Goal: Transaction & Acquisition: Purchase product/service

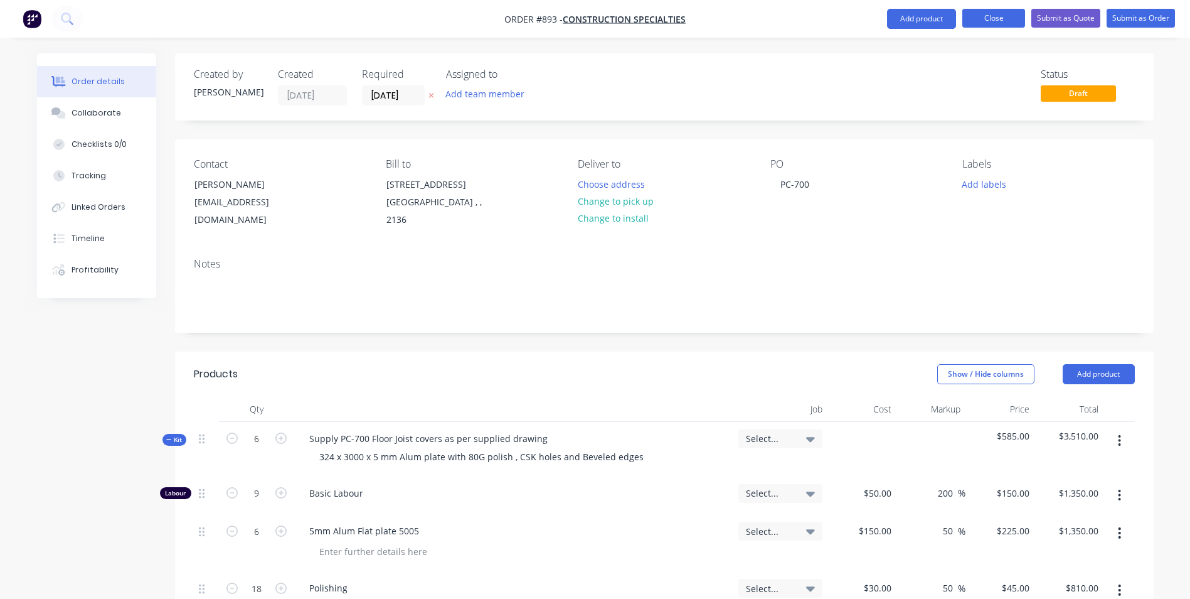
scroll to position [439, 0]
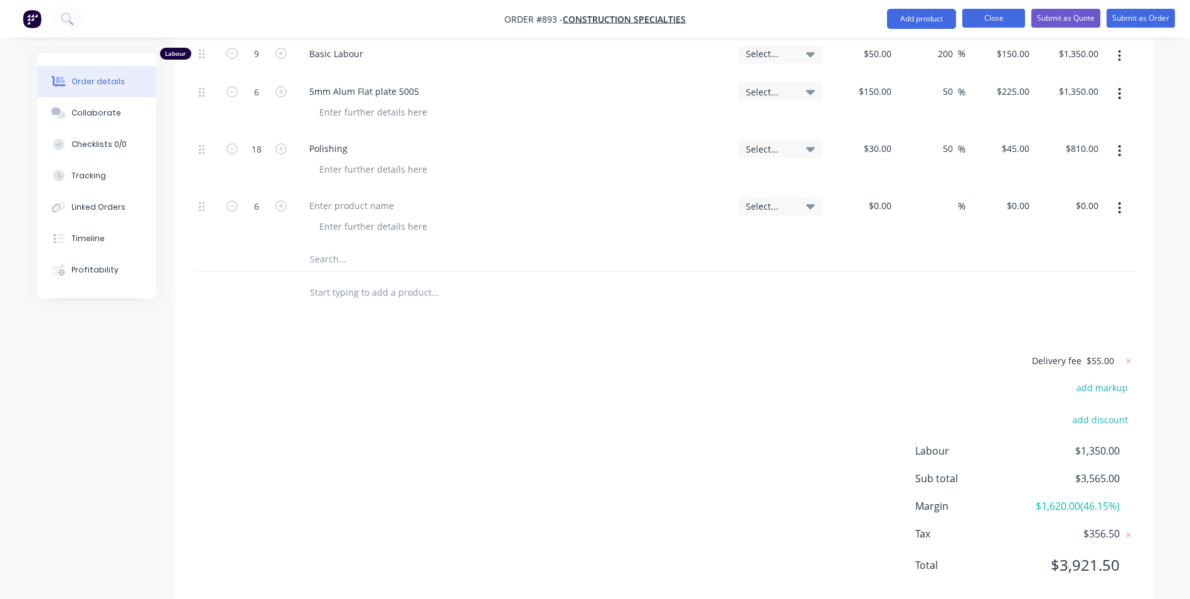
click at [987, 21] on button "Close" at bounding box center [993, 18] width 63 height 19
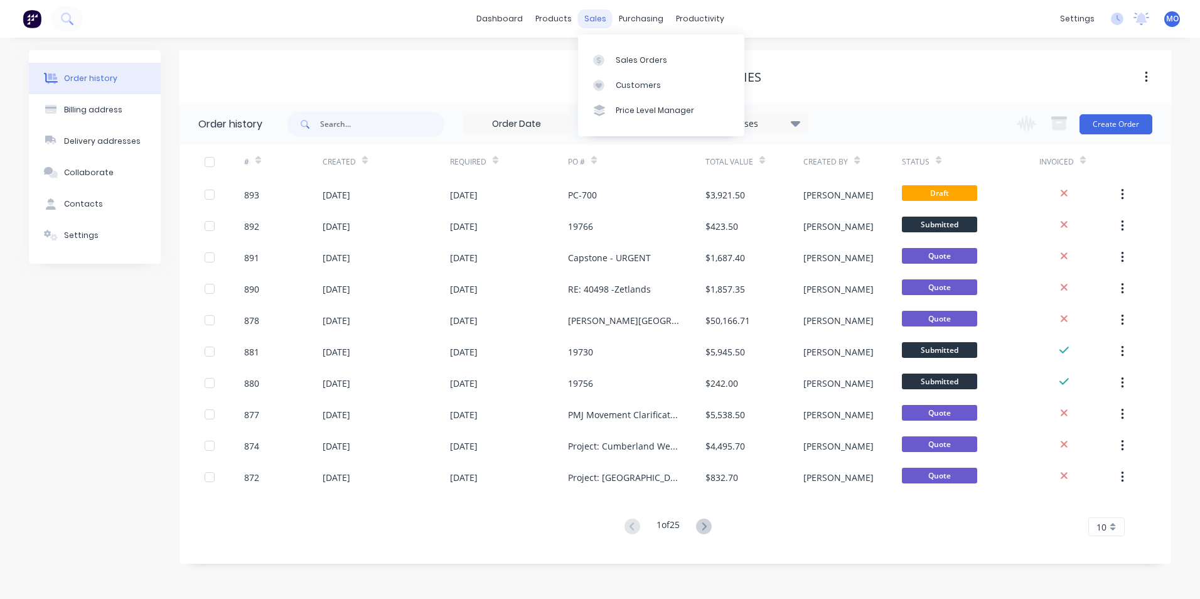
click at [602, 27] on div "sales" at bounding box center [595, 18] width 35 height 19
click at [612, 58] on link "Sales Orders" at bounding box center [661, 59] width 166 height 25
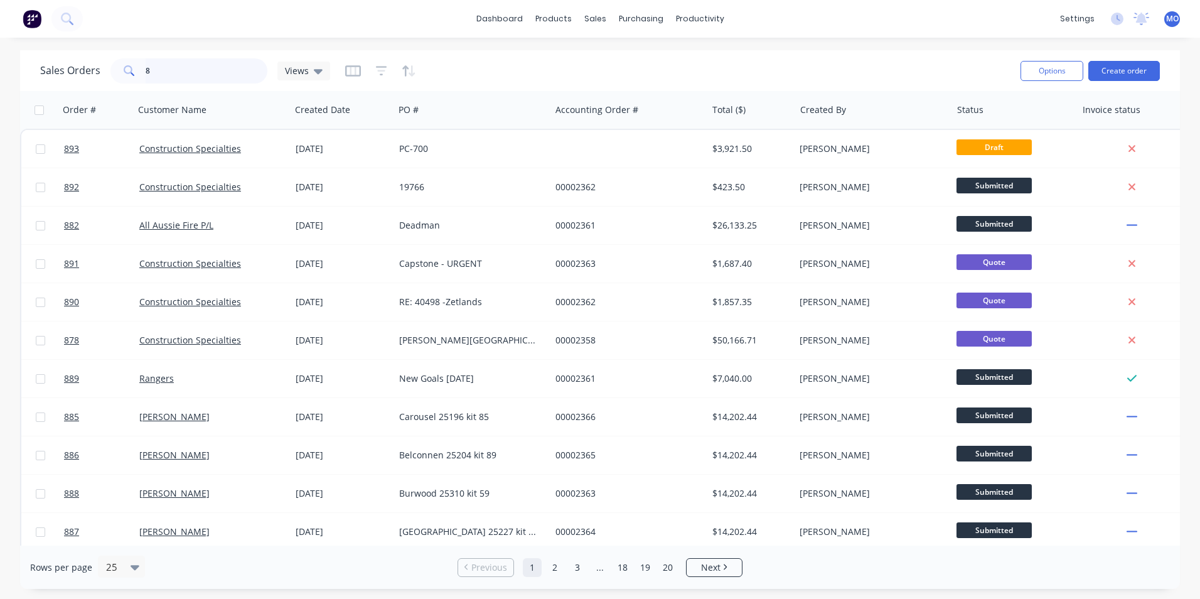
click at [173, 69] on input "8" at bounding box center [207, 70] width 122 height 25
drag, startPoint x: 173, startPoint y: 69, endPoint x: 133, endPoint y: 71, distance: 40.2
click at [133, 71] on div "8" at bounding box center [188, 70] width 157 height 25
click at [133, 71] on icon at bounding box center [129, 70] width 11 height 11
click at [183, 75] on input "8" at bounding box center [207, 70] width 122 height 25
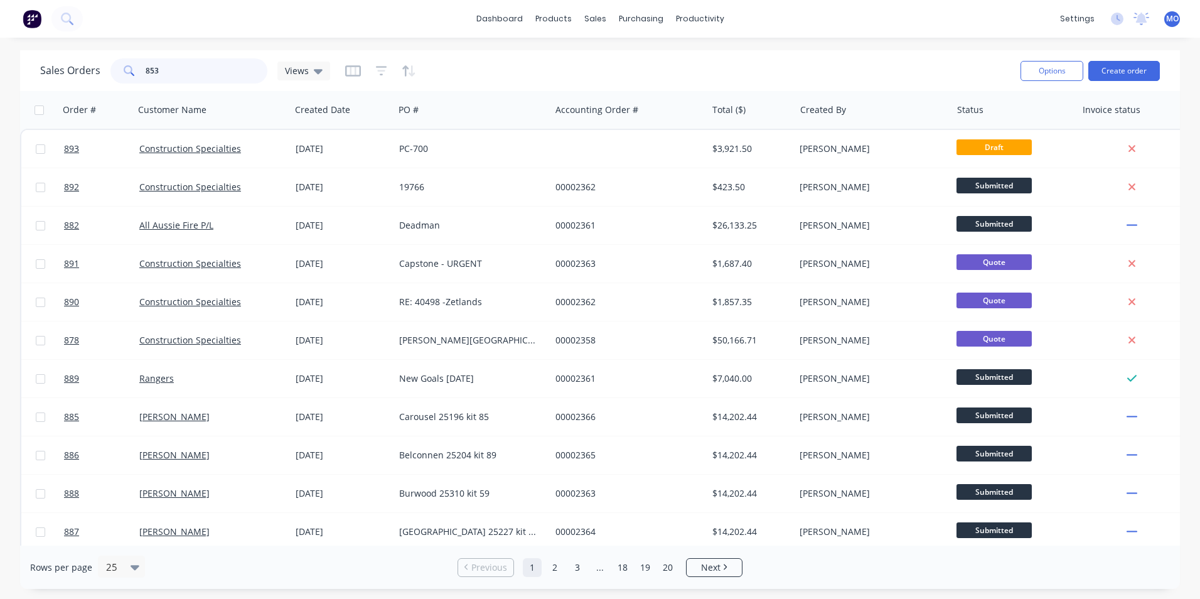
type input "853"
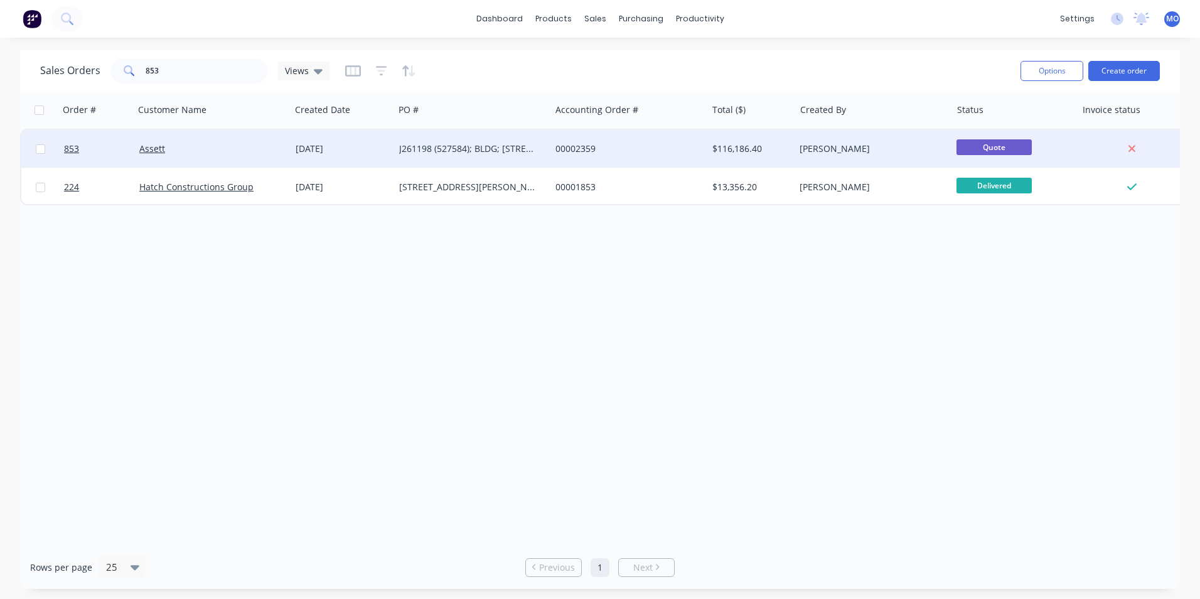
click at [188, 156] on div "Assett" at bounding box center [212, 149] width 156 height 38
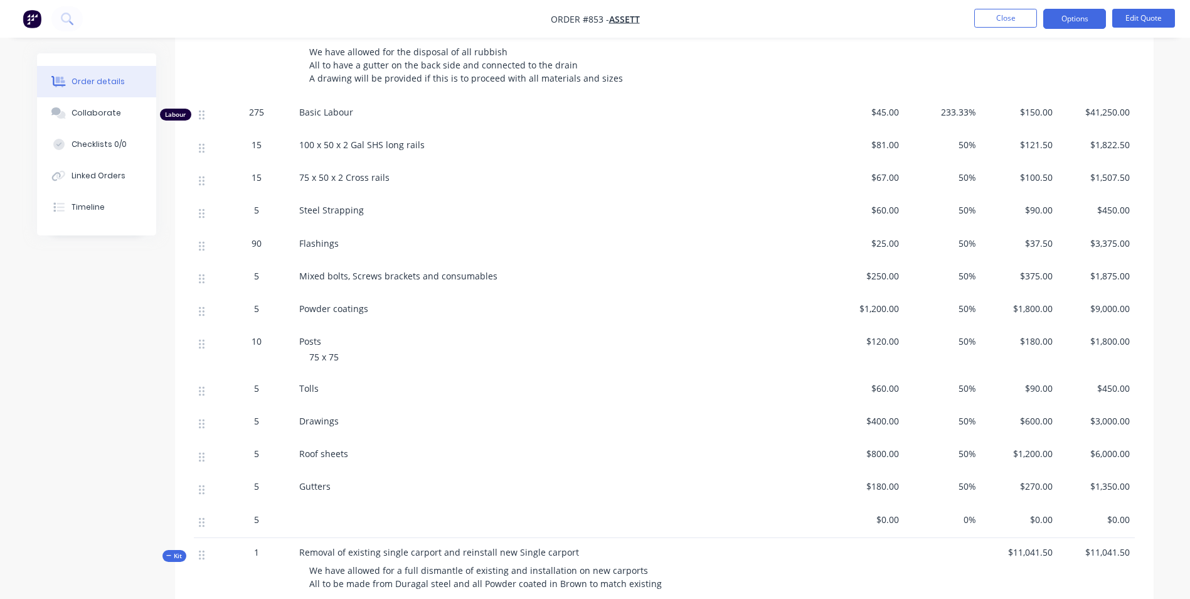
scroll to position [438, 0]
click at [1124, 19] on button "Edit Quote" at bounding box center [1143, 18] width 63 height 19
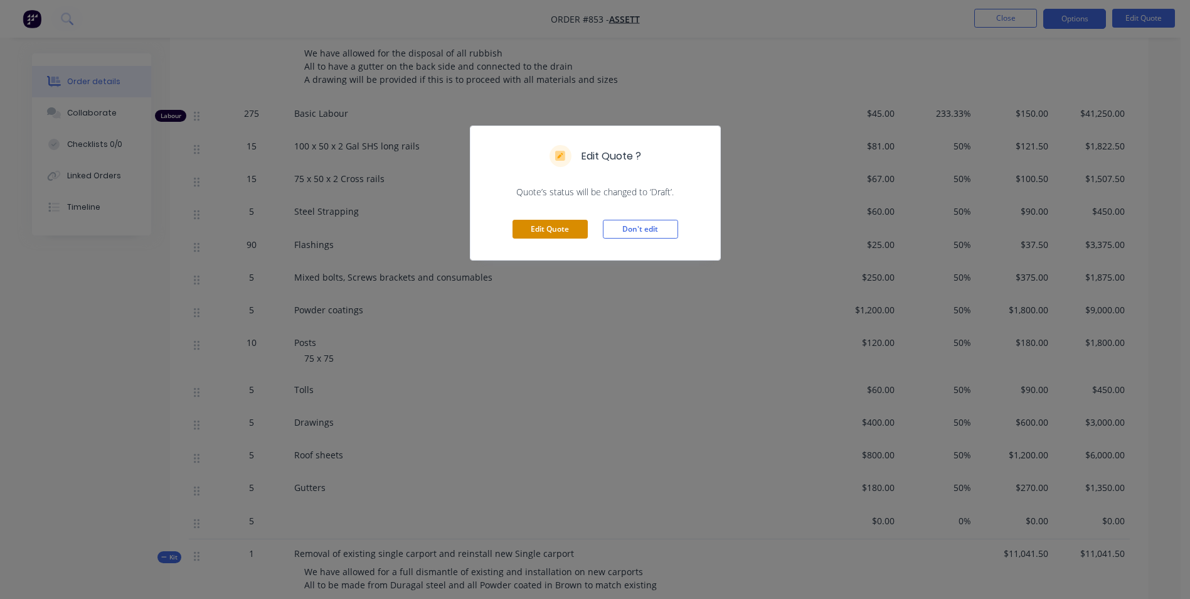
click at [532, 229] on button "Edit Quote" at bounding box center [550, 229] width 75 height 19
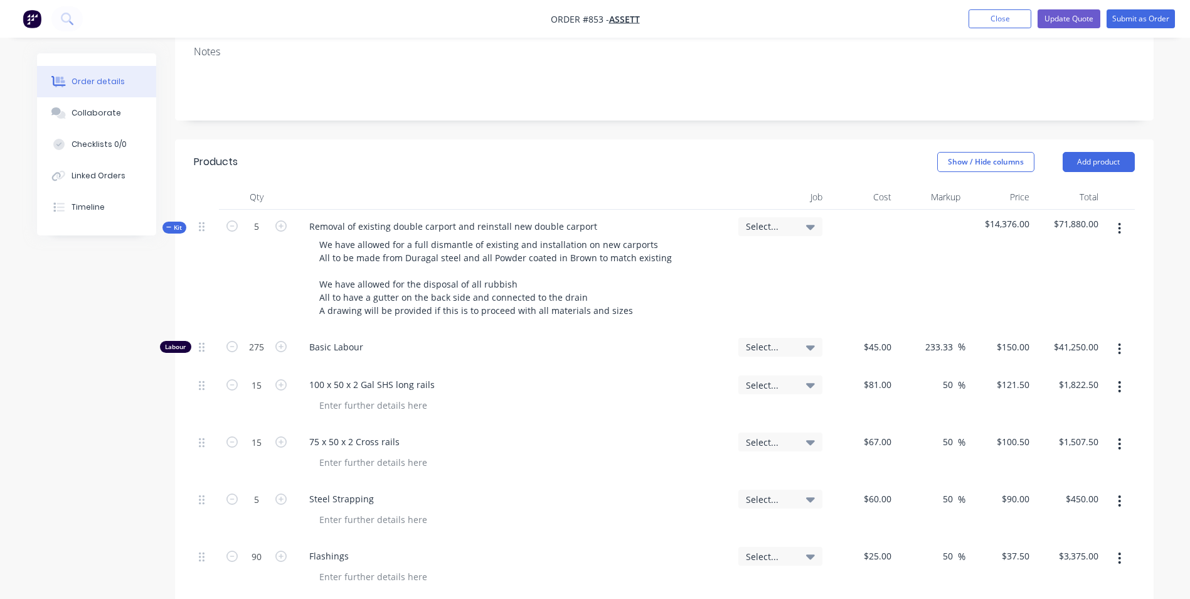
scroll to position [251, 0]
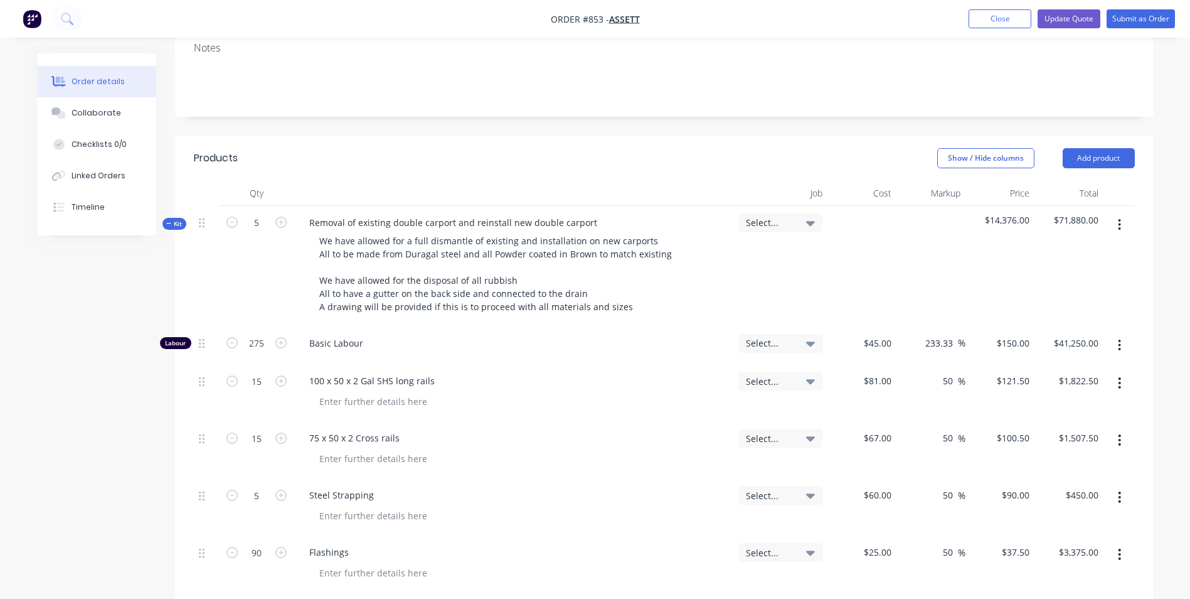
click at [179, 218] on div "Kit" at bounding box center [174, 224] width 24 height 12
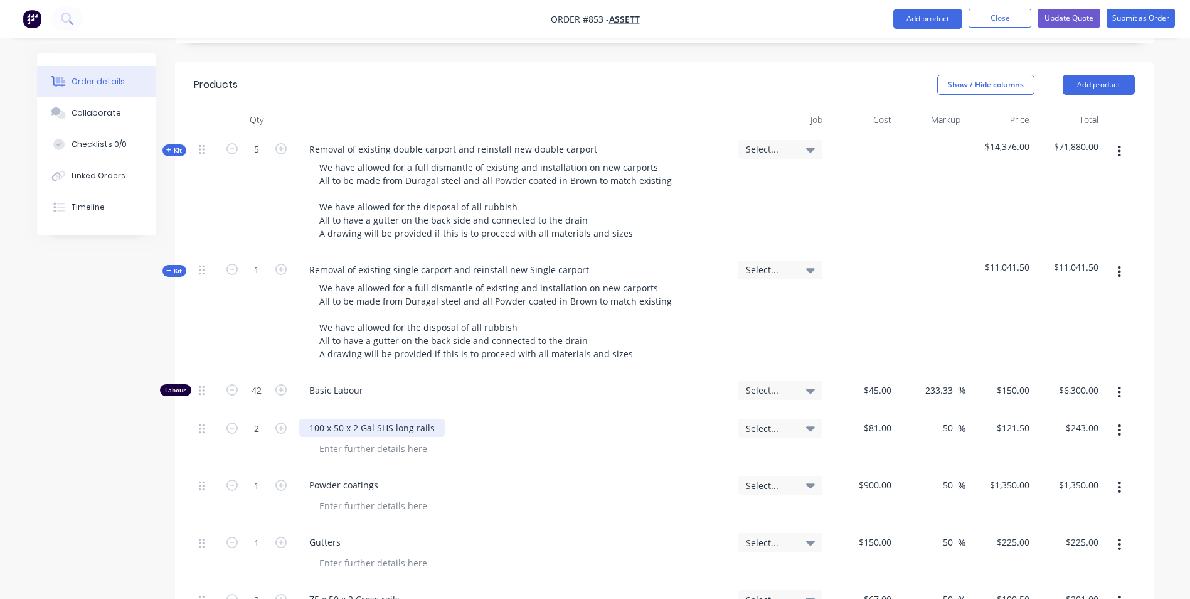
scroll to position [376, 0]
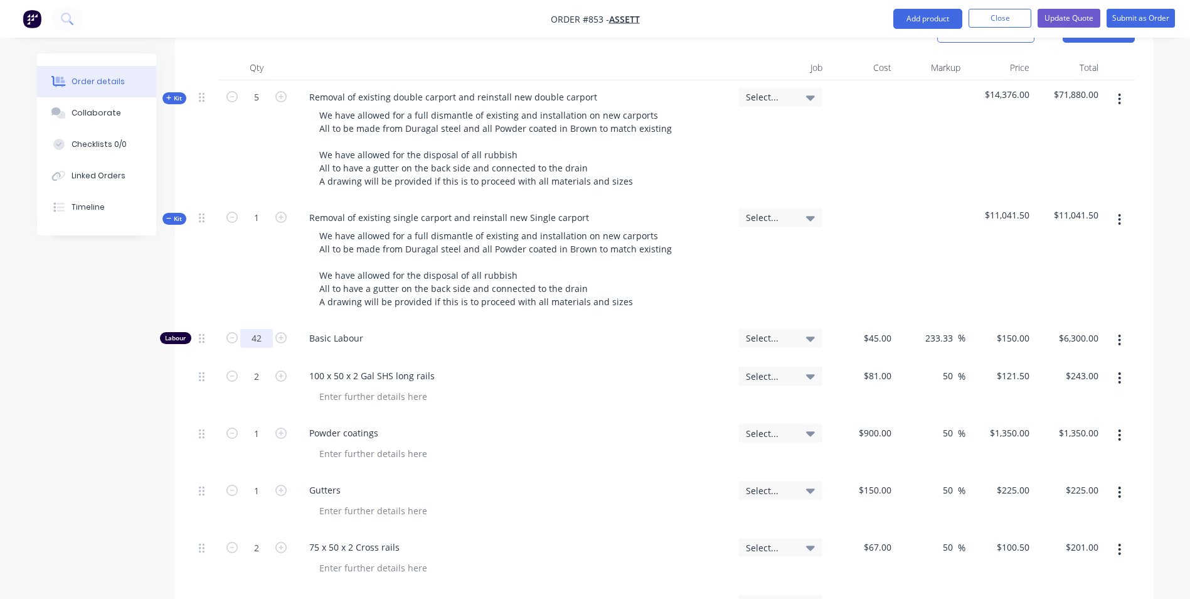
click at [262, 329] on input "42" at bounding box center [256, 338] width 33 height 19
type input "40"
click at [671, 366] on div "100 x 50 x 2 Gal SHS long rails" at bounding box center [513, 375] width 429 height 18
type input "$6,000.00"
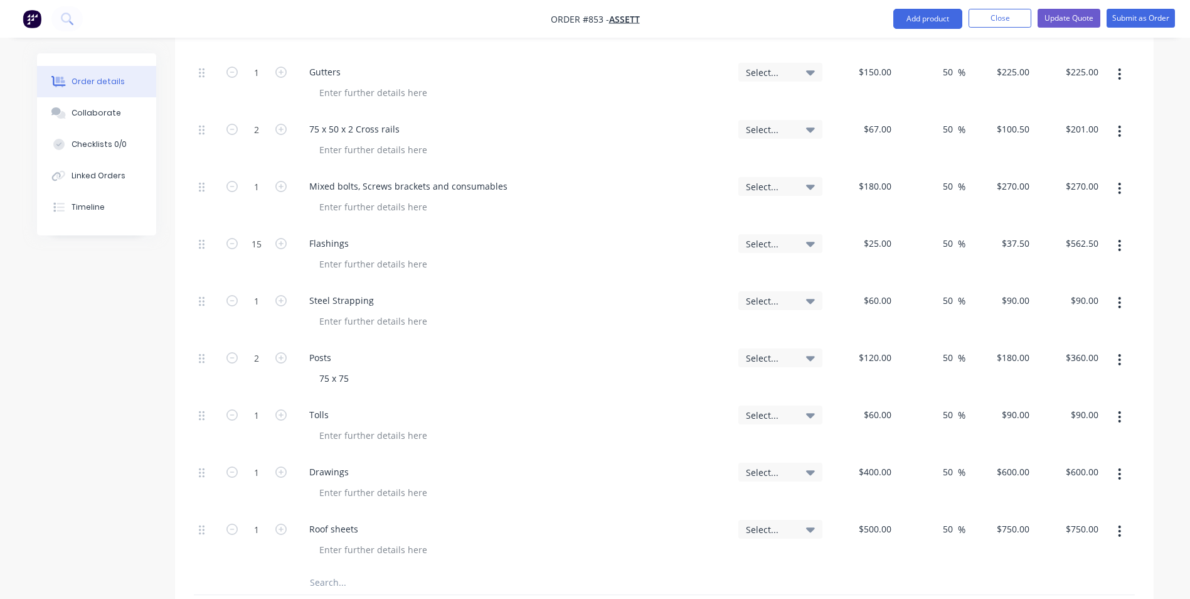
scroll to position [816, 0]
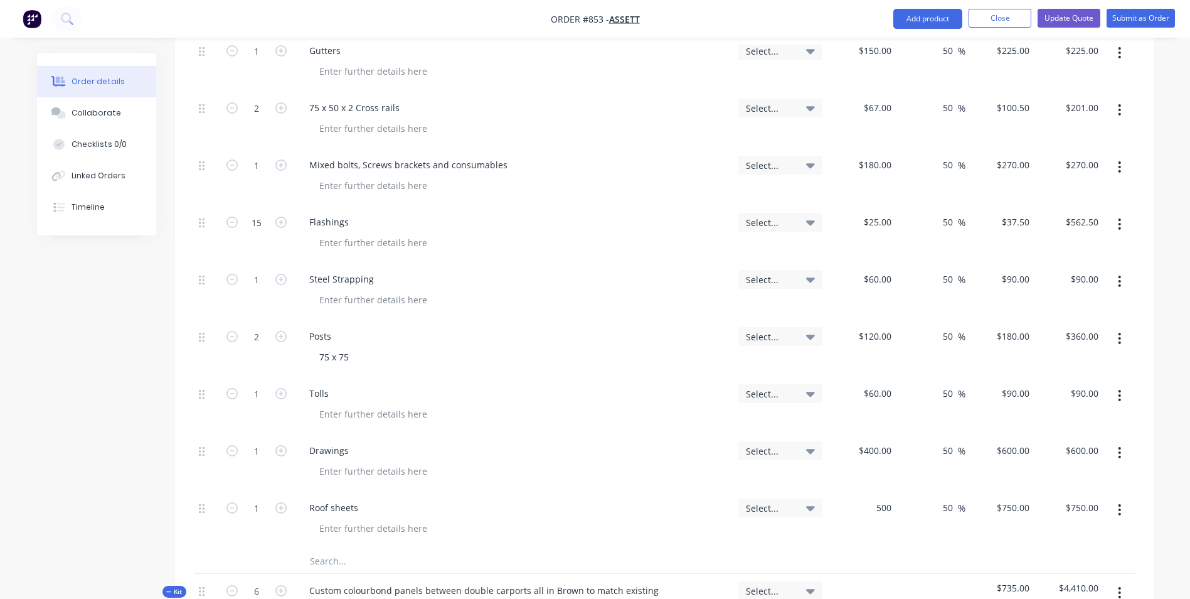
click at [869, 491] on div "500 $500.00" at bounding box center [862, 519] width 69 height 57
type input "300"
click at [878, 441] on input "$400.00" at bounding box center [877, 450] width 39 height 18
type input "400"
type input "$300.00"
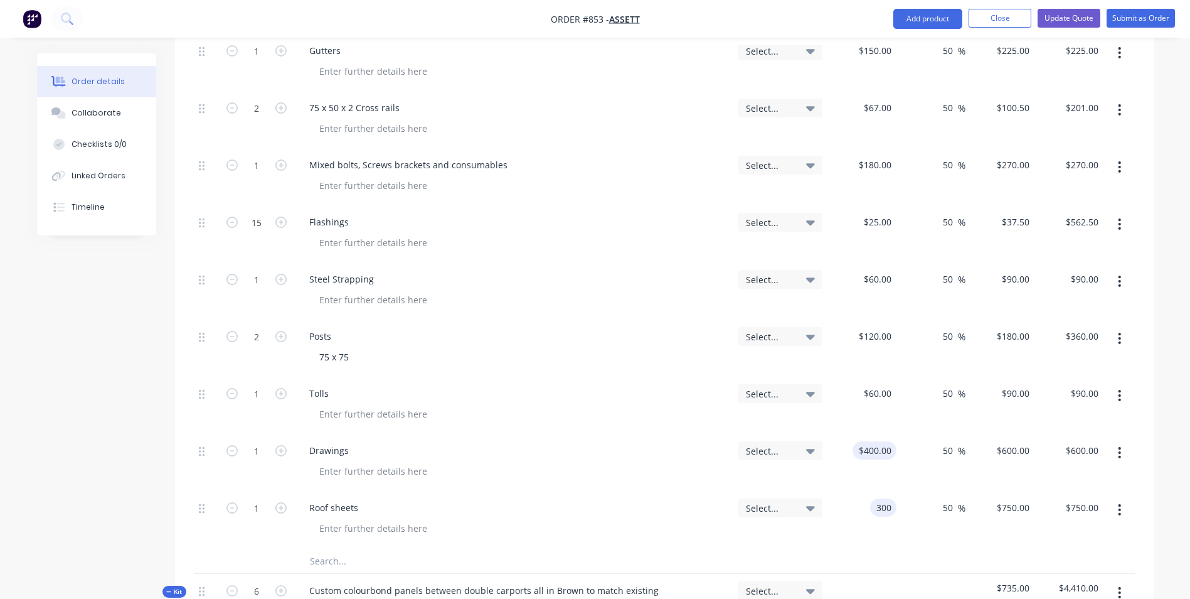
type input "$450.00"
click at [694, 405] on div at bounding box center [518, 414] width 419 height 18
type input "$250.00"
type input "$375.00"
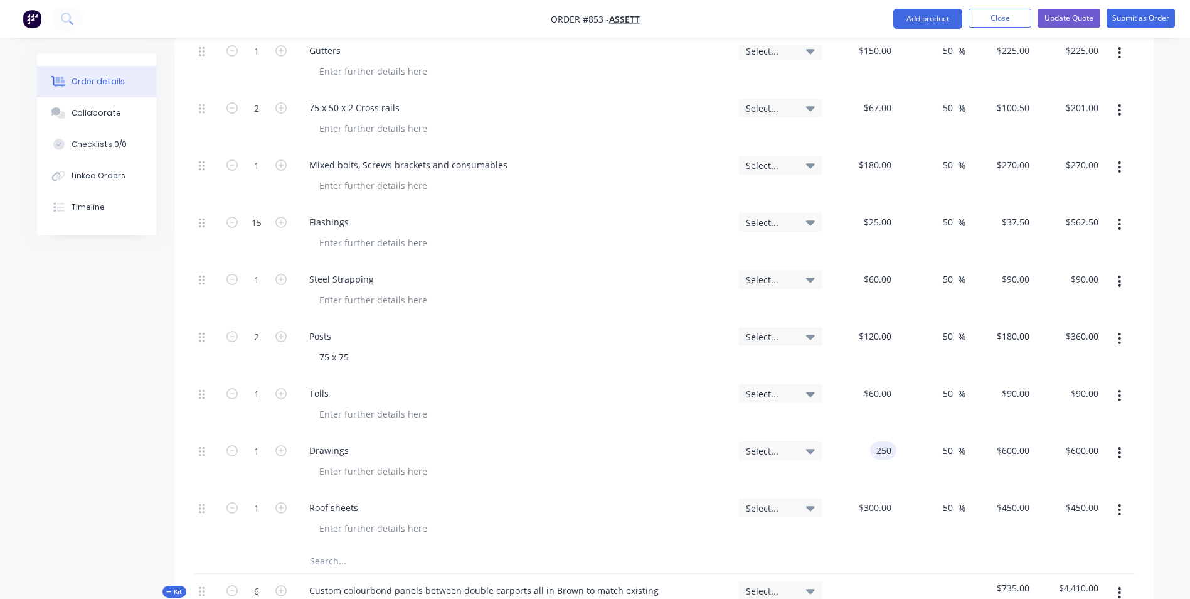
type input "$375.00"
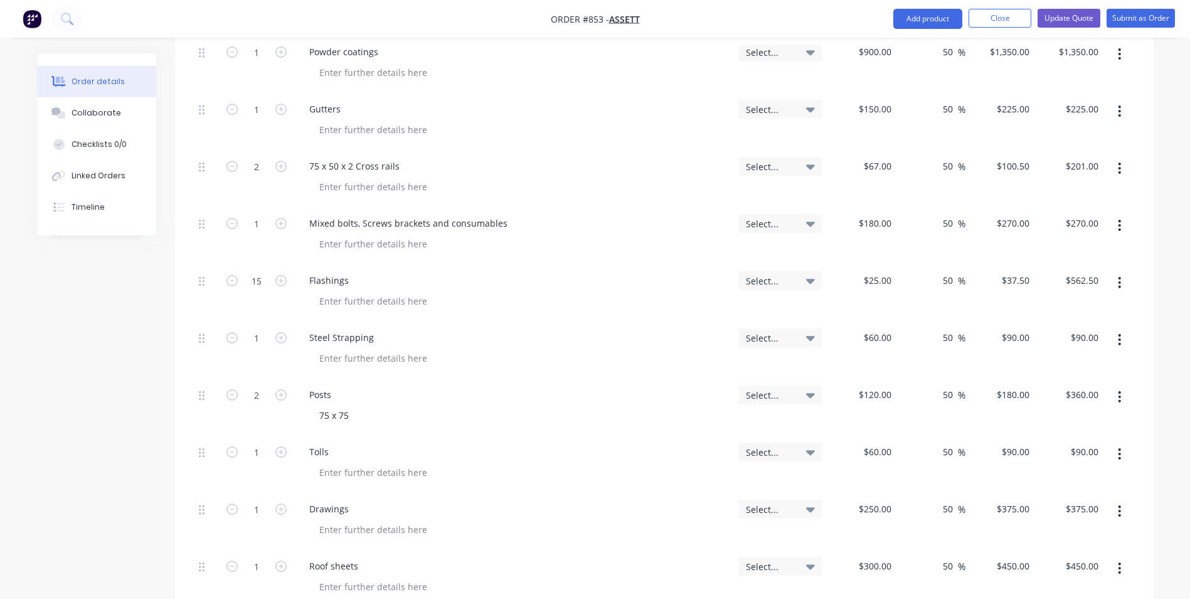
scroll to position [753, 0]
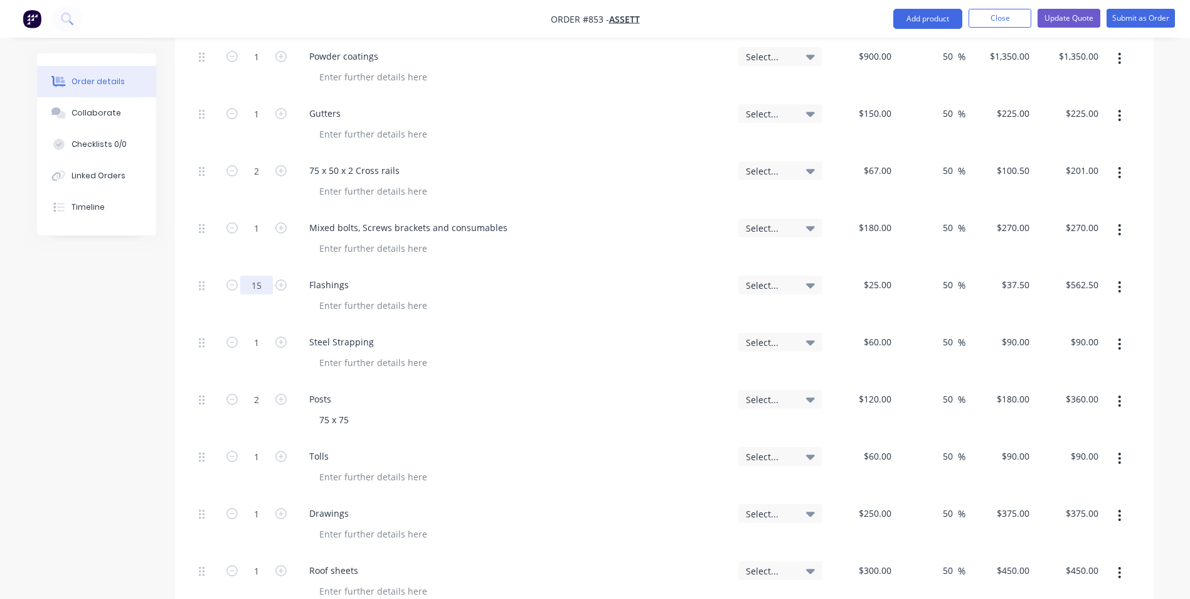
click at [256, 275] on input "15" at bounding box center [256, 284] width 33 height 19
type input "5"
type input "$187.50"
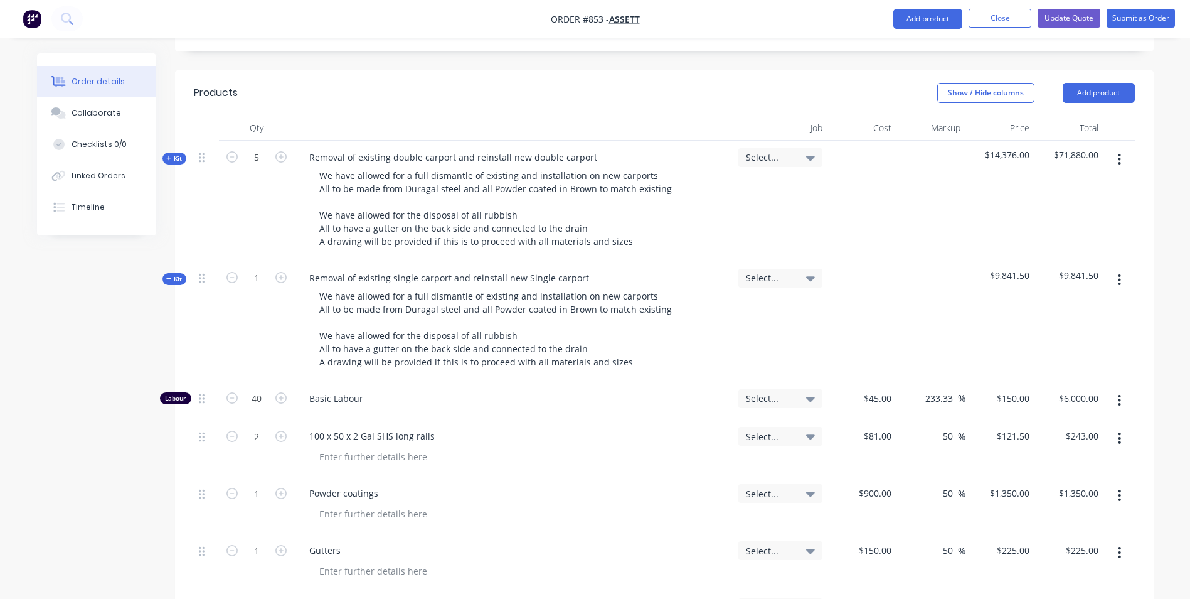
scroll to position [314, 0]
click at [1069, 16] on button "Update Quote" at bounding box center [1069, 18] width 63 height 19
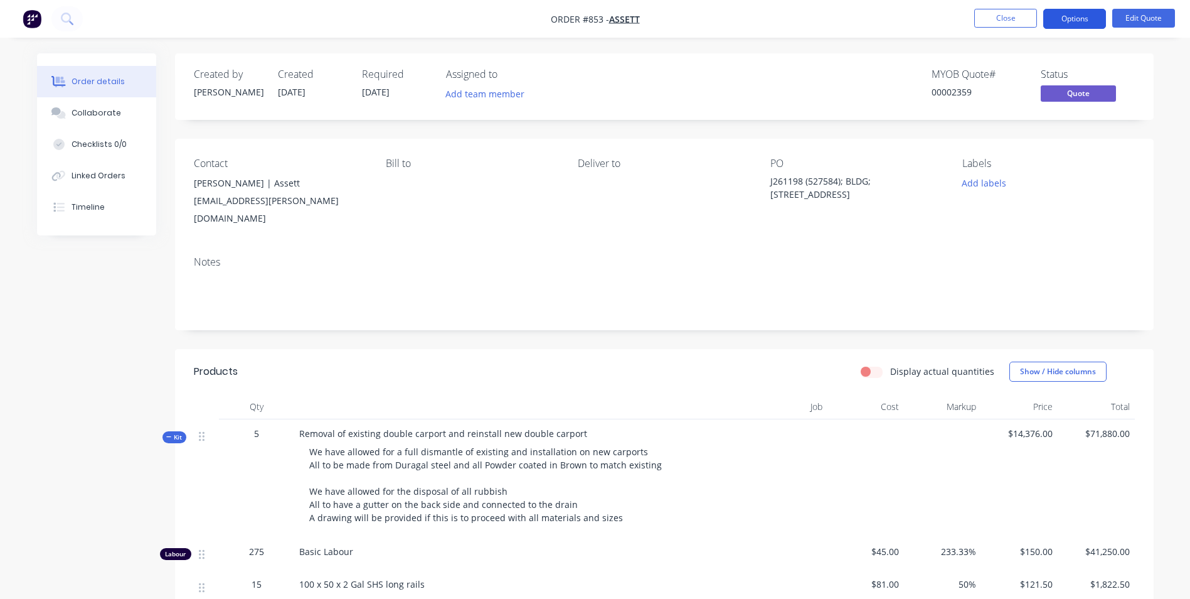
click at [1067, 13] on button "Options" at bounding box center [1074, 19] width 63 height 20
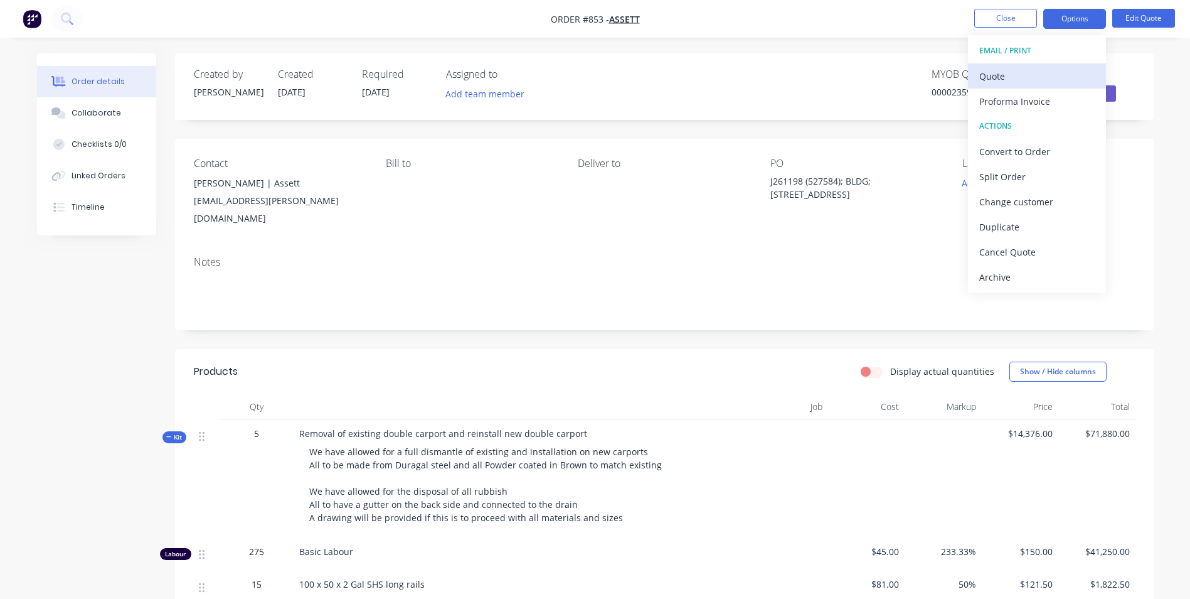
click at [1001, 74] on div "Quote" at bounding box center [1036, 76] width 115 height 18
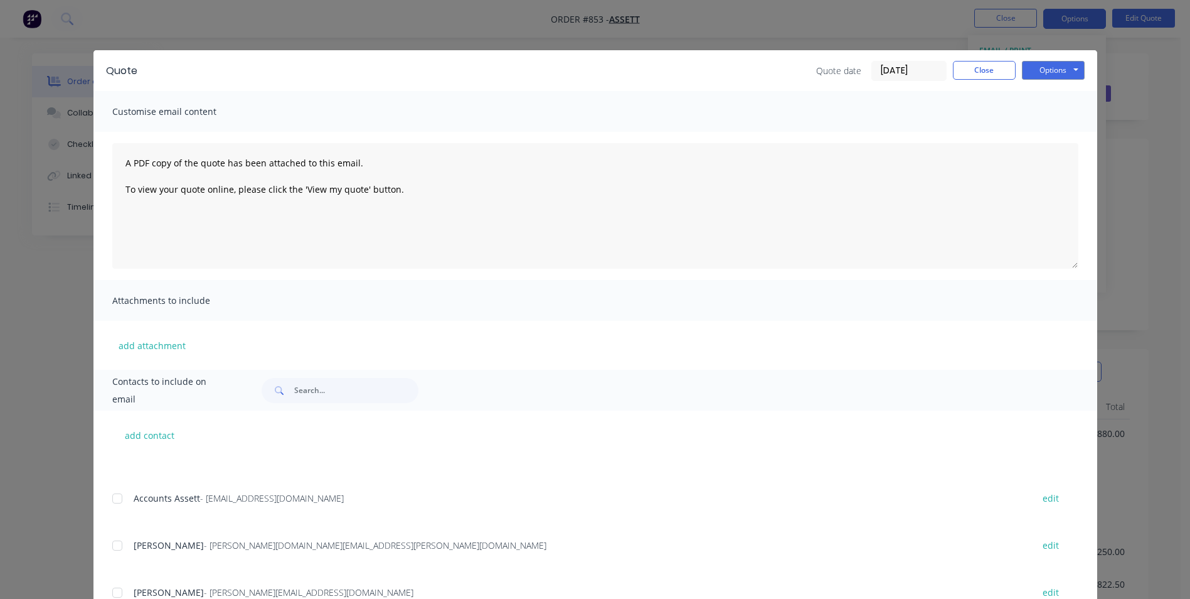
scroll to position [188, 0]
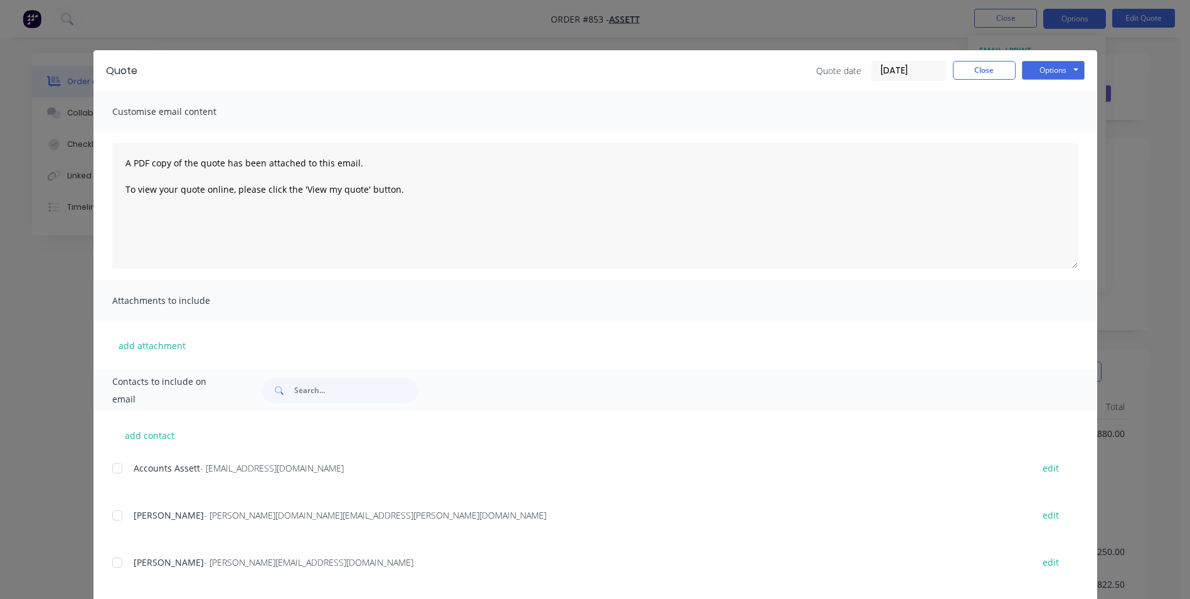
click at [109, 568] on div at bounding box center [117, 562] width 25 height 25
click at [1030, 72] on button "Options" at bounding box center [1053, 70] width 63 height 19
click at [1049, 139] on button "Email" at bounding box center [1062, 134] width 80 height 21
